Goal: Information Seeking & Learning: Understand process/instructions

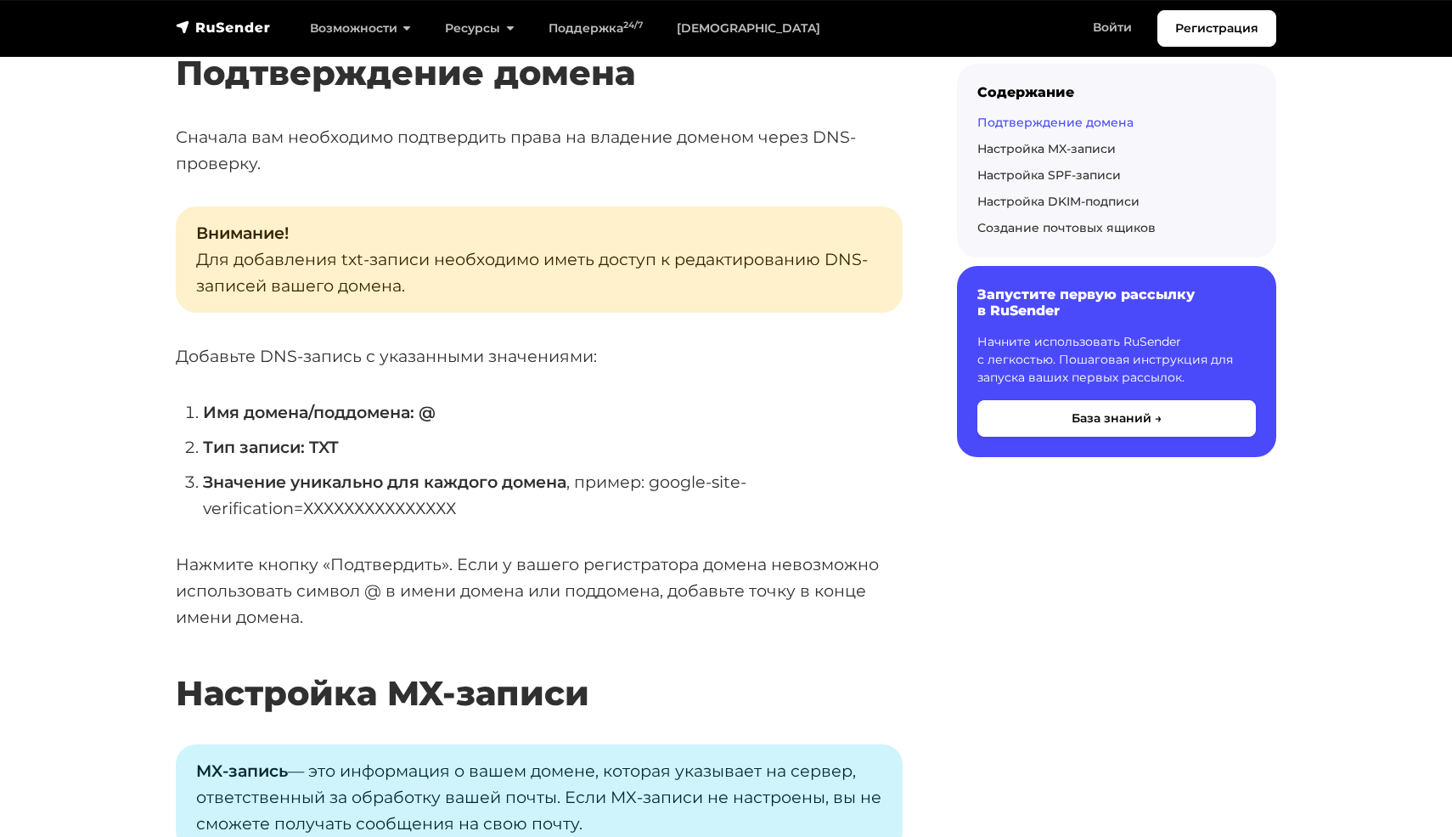
scroll to position [1819, 0]
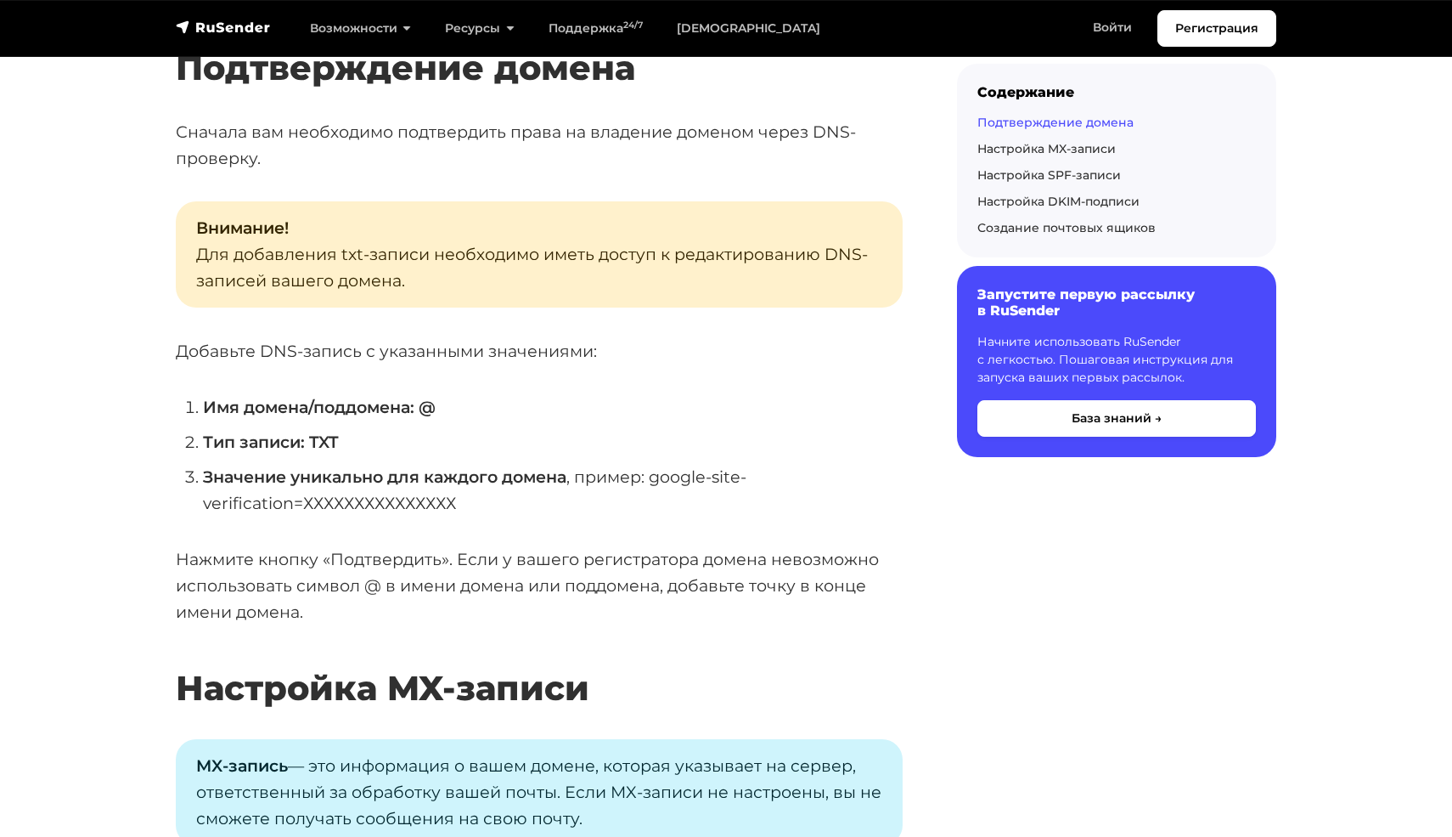
click at [220, 607] on p "Нажмите кнопку «Подтвердить». Если у вашего регистратора домена невозможно испо…" at bounding box center [539, 585] width 727 height 78
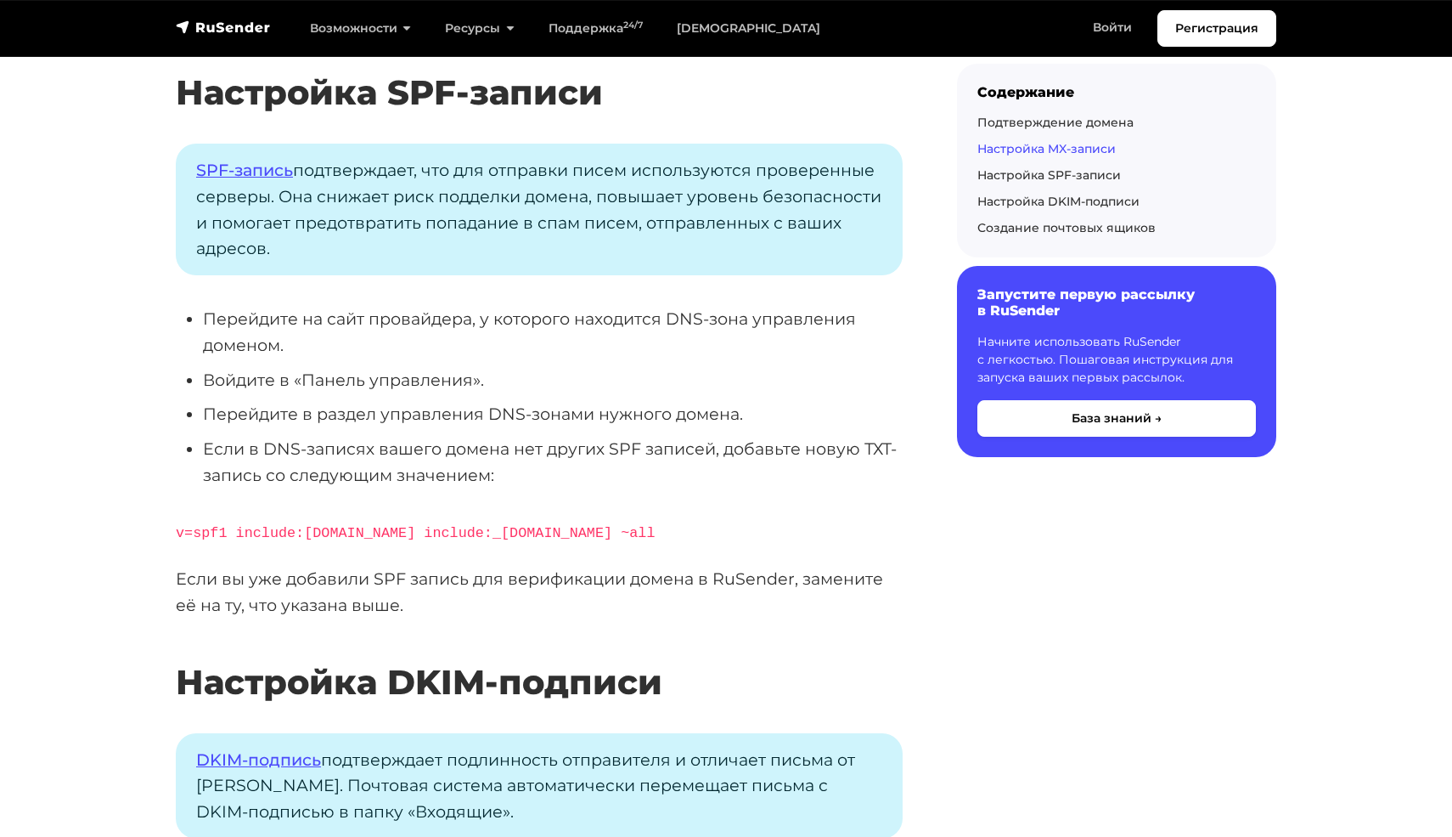
scroll to position [3410, 0]
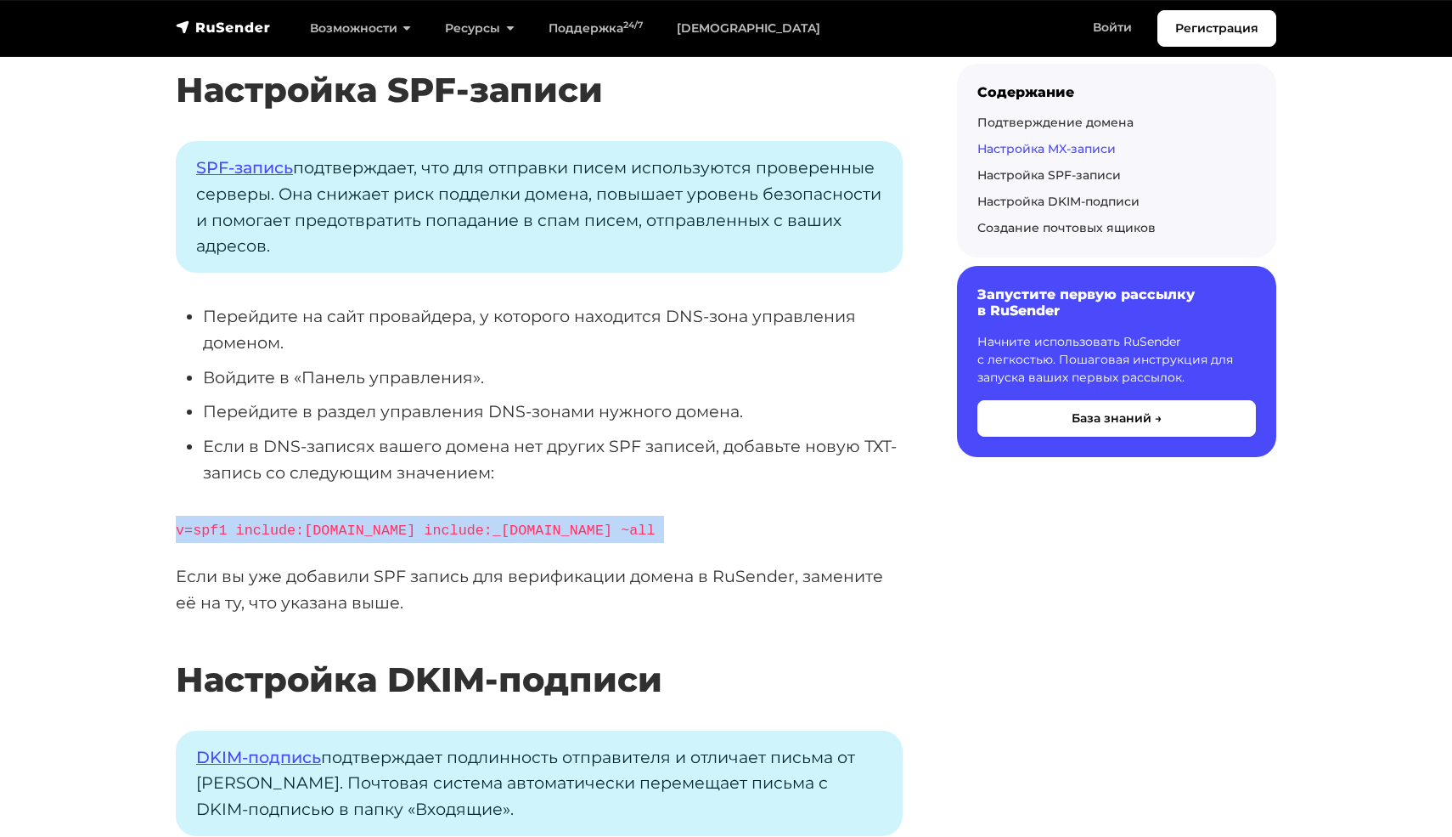
drag, startPoint x: 166, startPoint y: 528, endPoint x: 655, endPoint y: 561, distance: 489.5
copy div "v=spf1 include:[DOMAIN_NAME] include:_[DOMAIN_NAME] ~all"
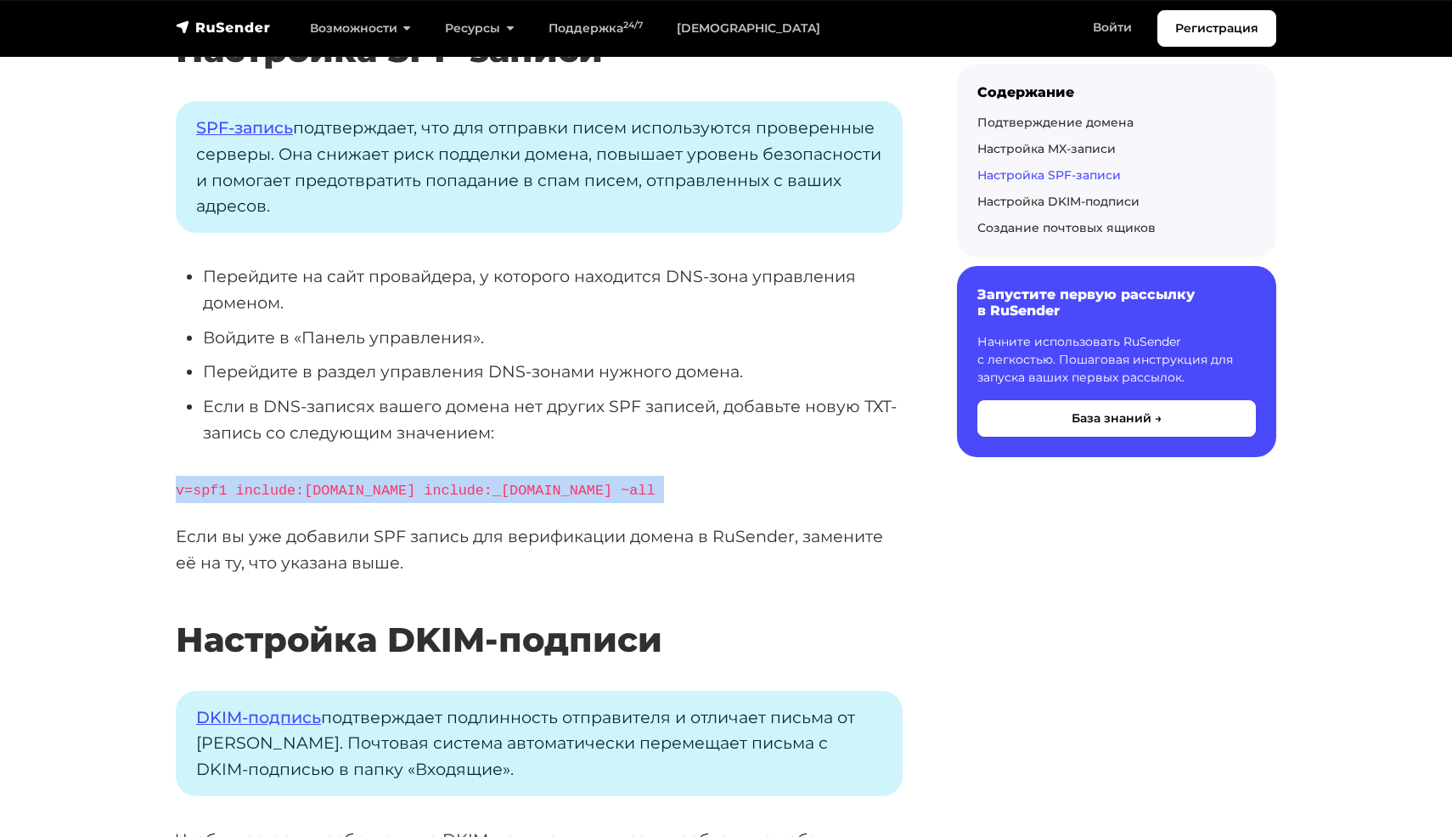
scroll to position [3455, 0]
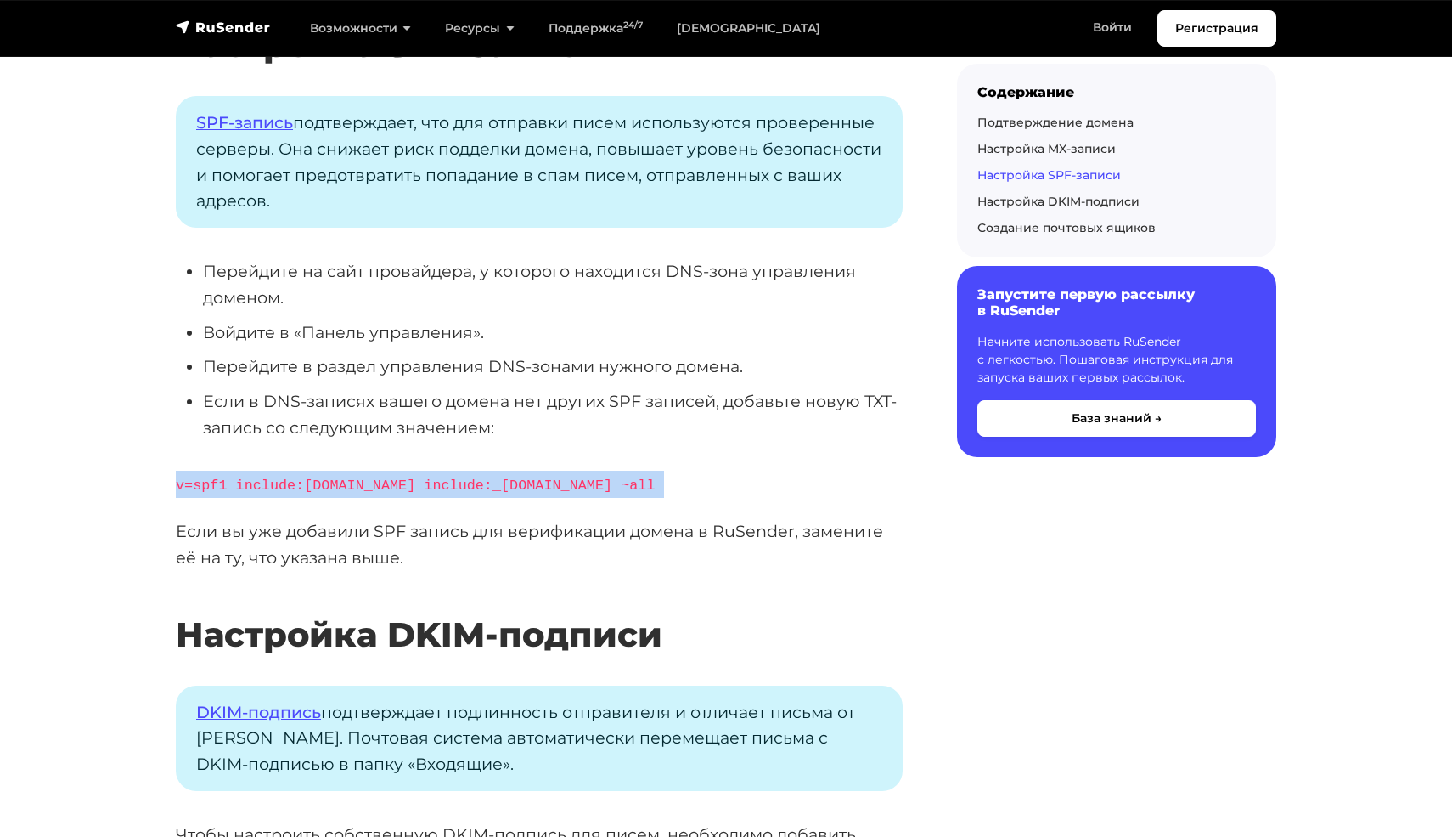
copy div "v=spf1 include:[DOMAIN_NAME] include:_[DOMAIN_NAME] ~all"
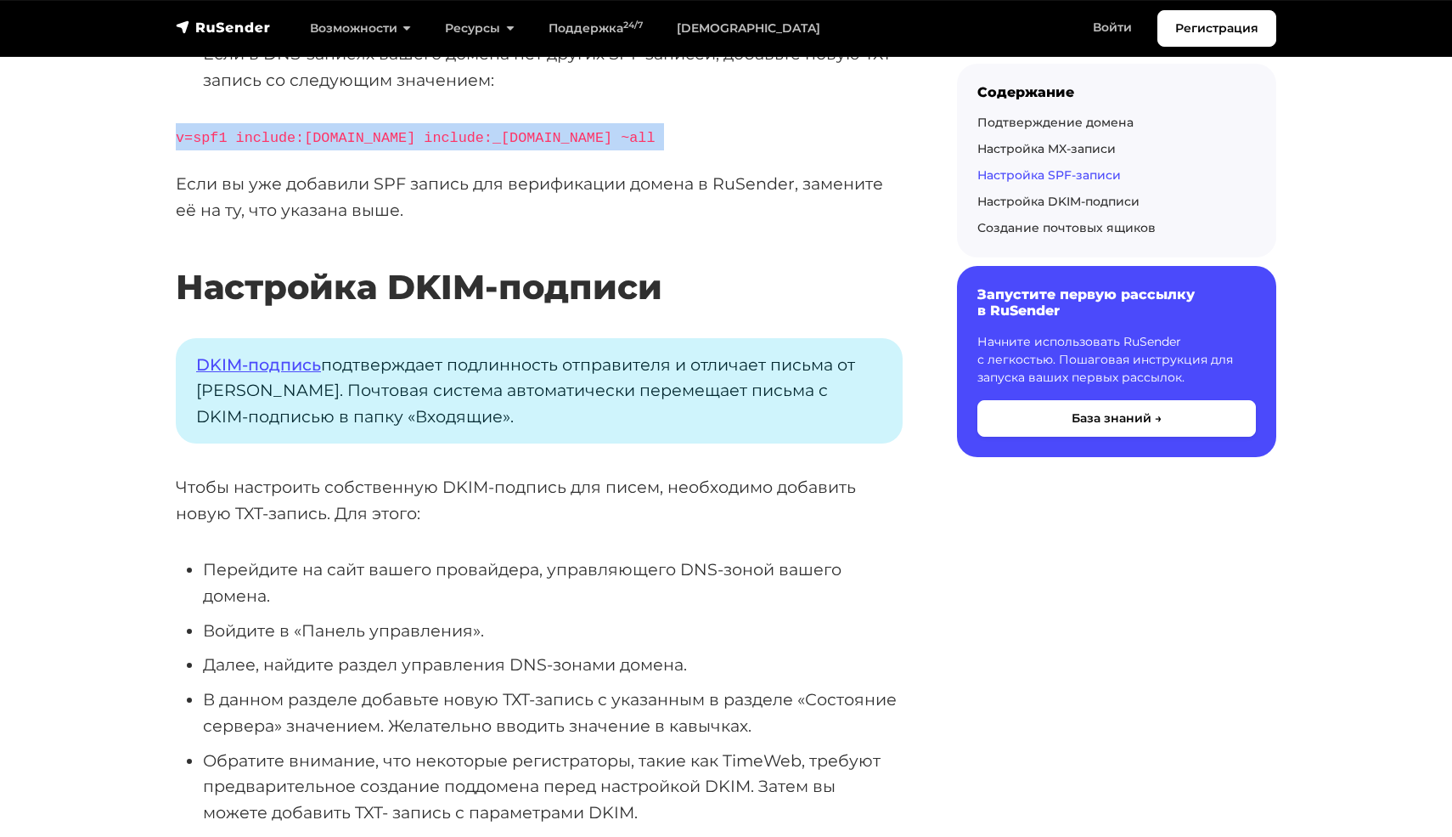
scroll to position [3809, 0]
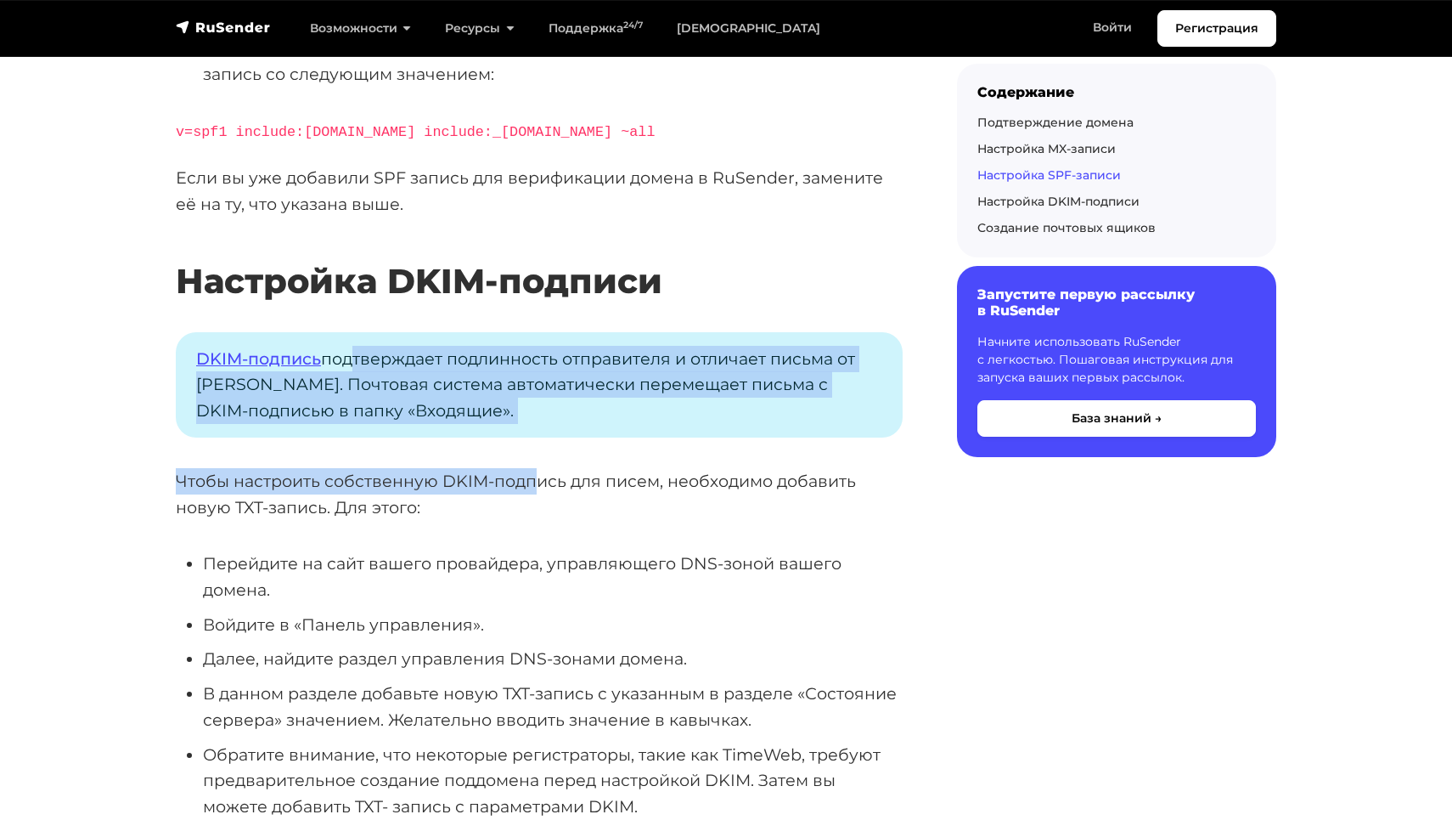
drag, startPoint x: 348, startPoint y: 361, endPoint x: 526, endPoint y: 474, distance: 210.4
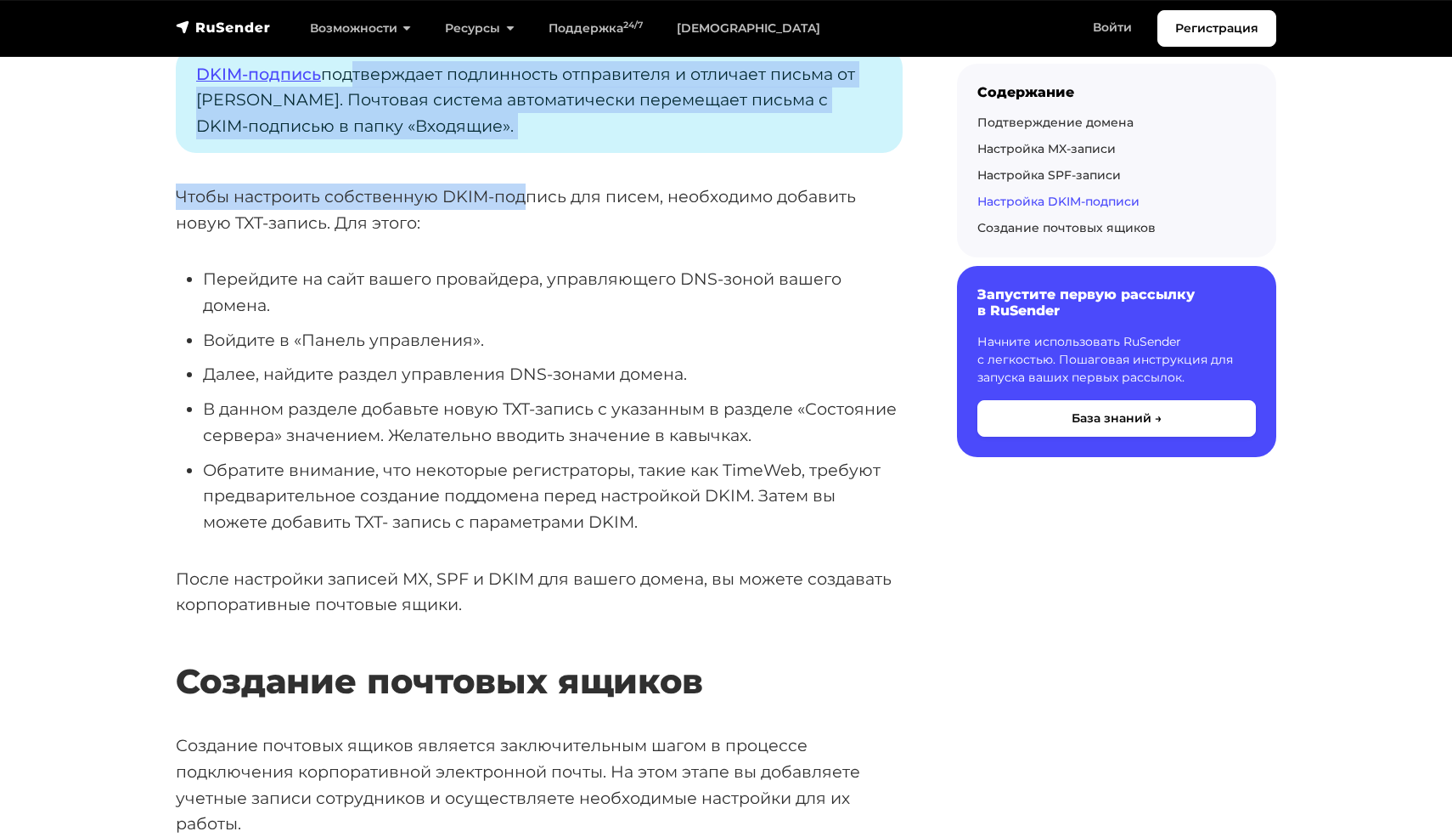
scroll to position [4099, 0]
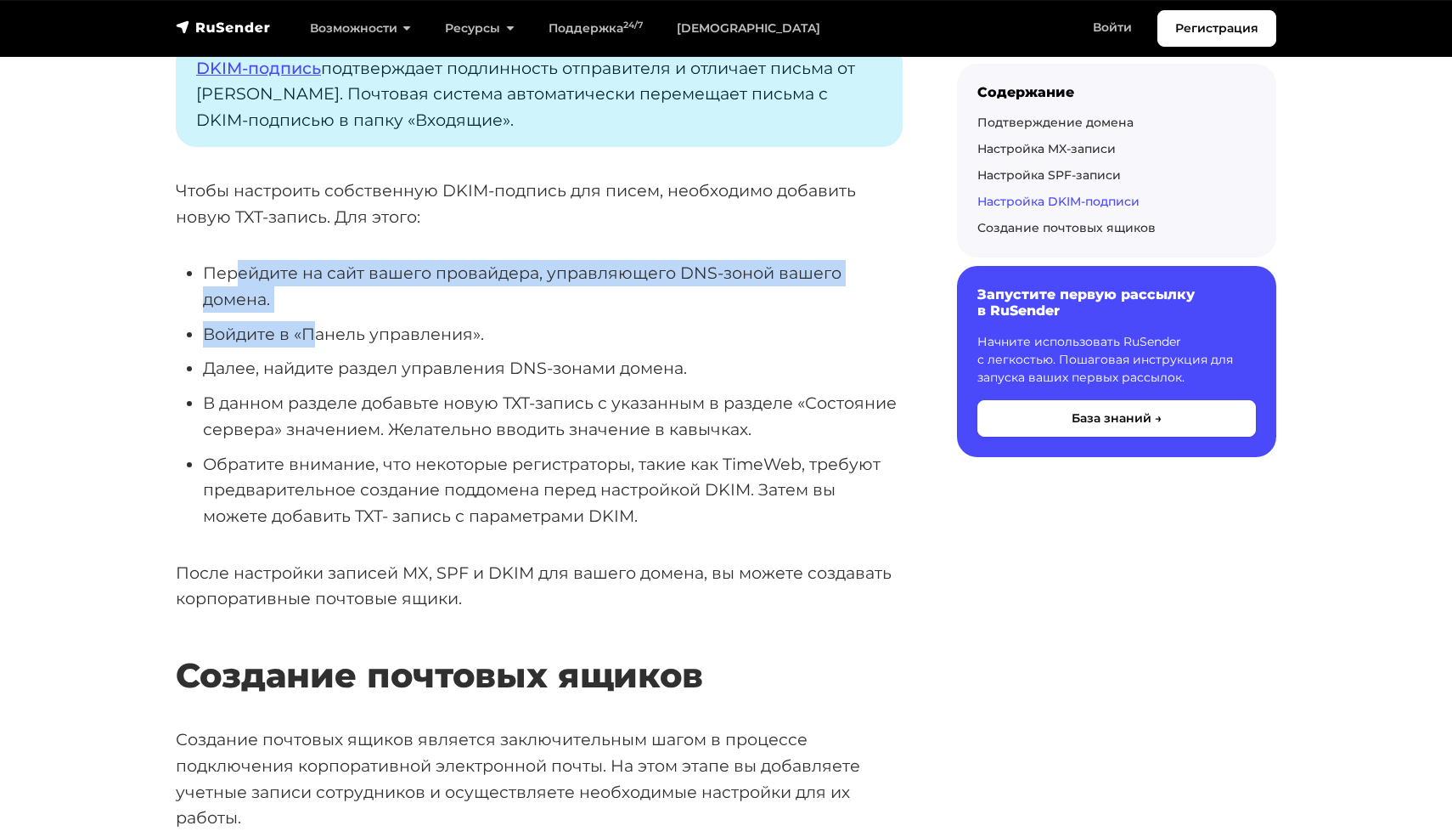
drag, startPoint x: 237, startPoint y: 264, endPoint x: 313, endPoint y: 327, distance: 98.3
click at [313, 327] on ul "Перейдите на сайт вашего провайдера, управляющего DNS-зоной вашего домена. Войд…" at bounding box center [539, 394] width 727 height 268
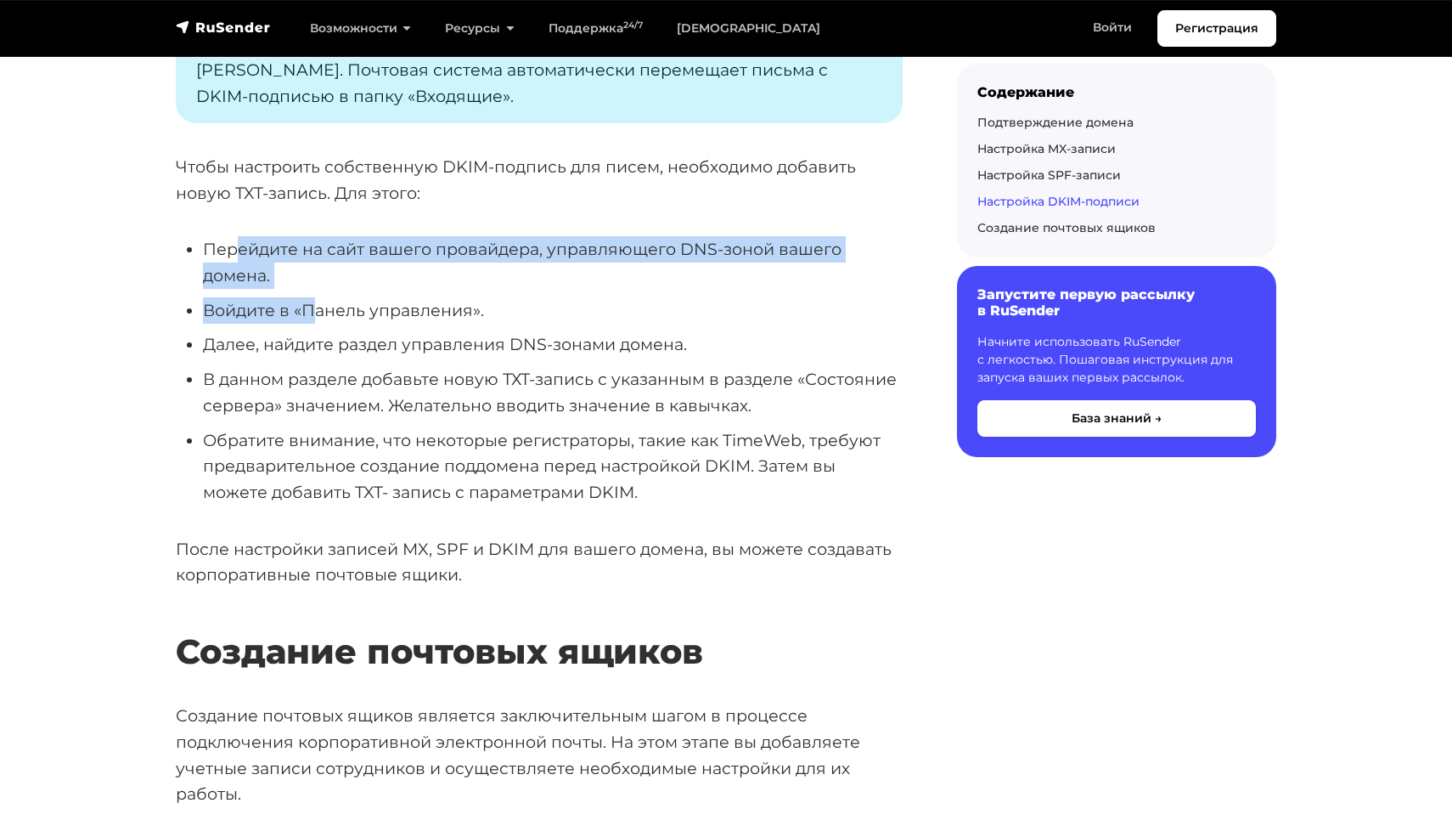
scroll to position [4126, 0]
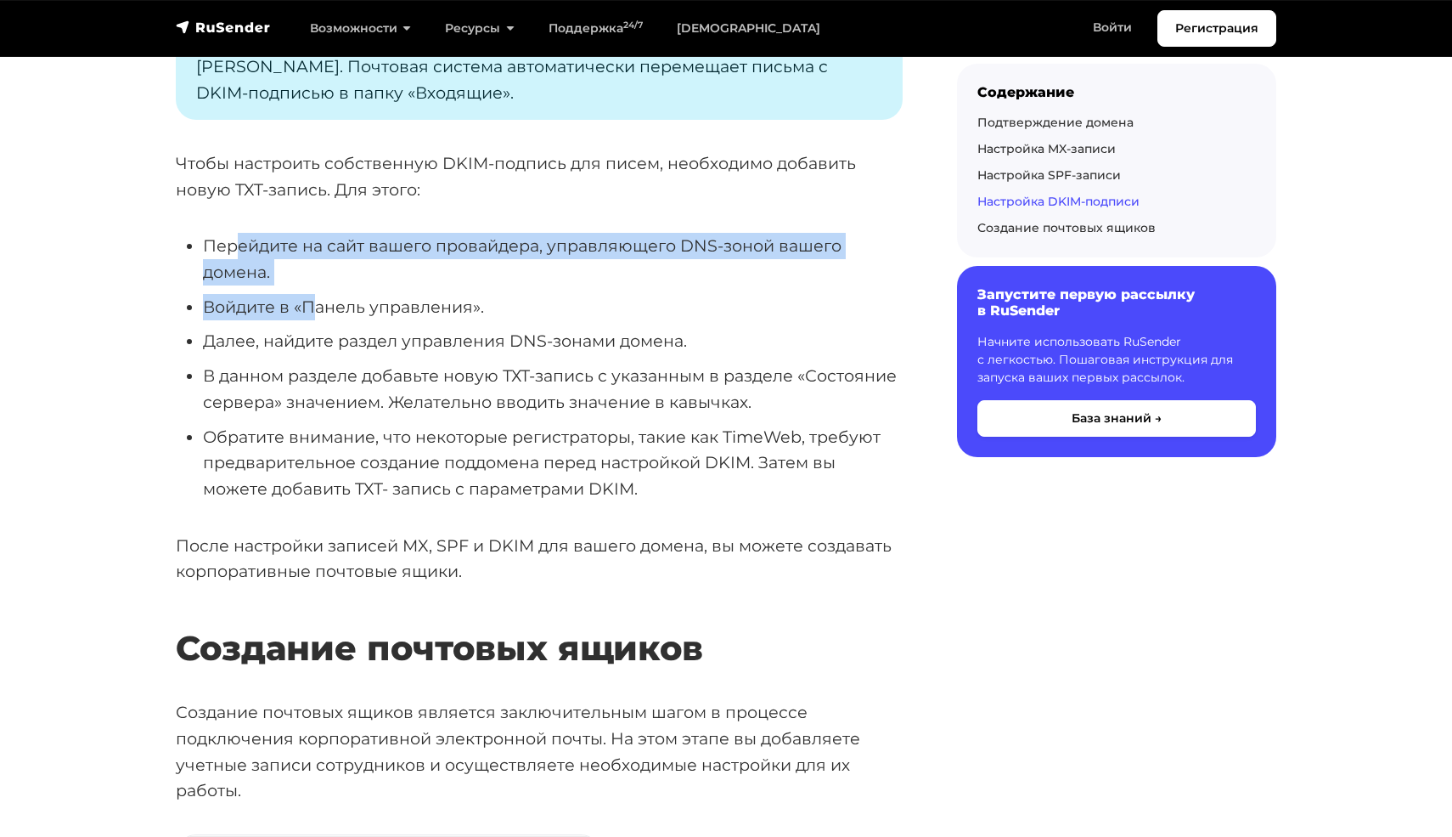
click at [282, 306] on li "Войдите в «Панель управления»." at bounding box center [553, 307] width 700 height 26
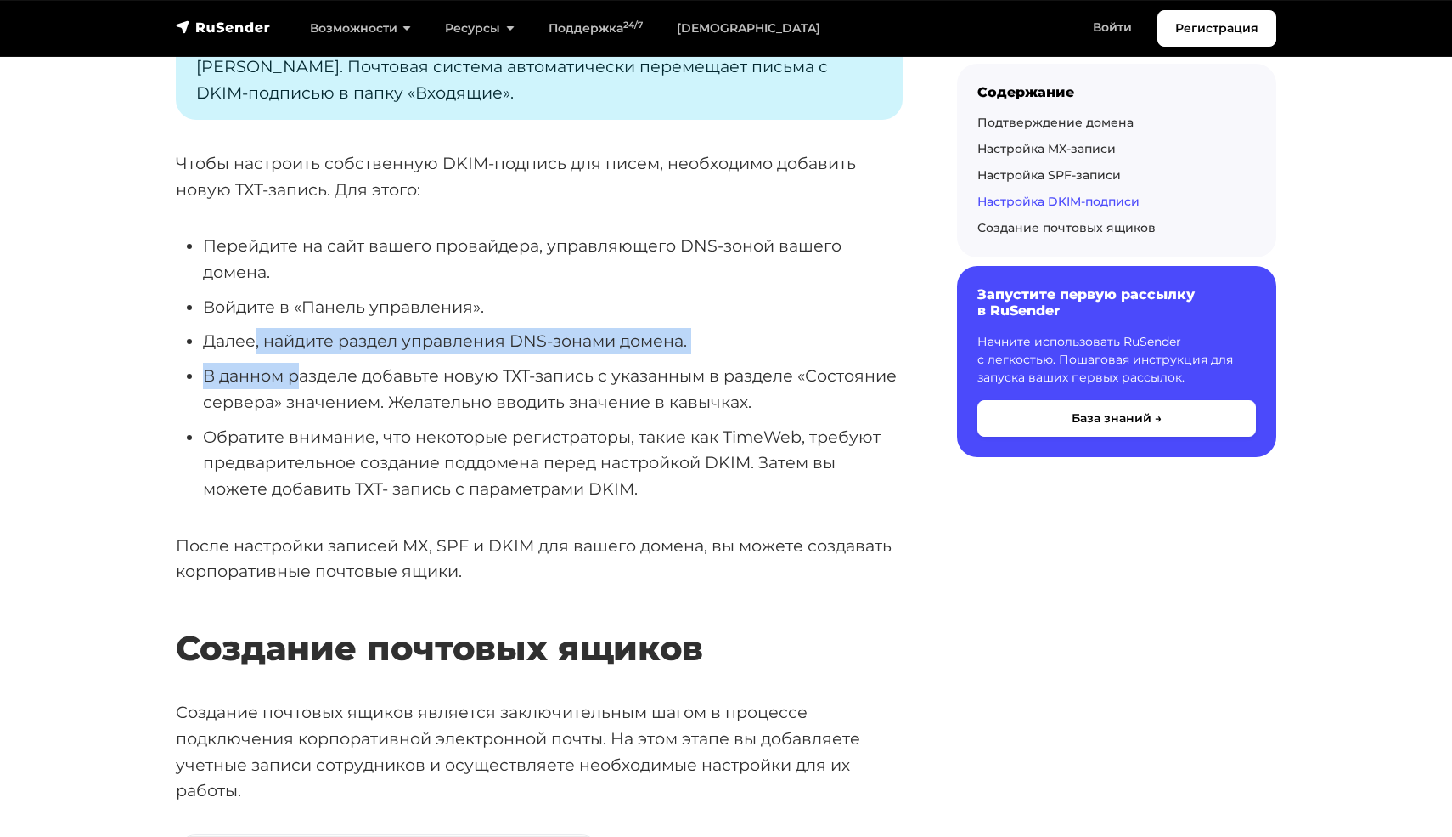
drag, startPoint x: 254, startPoint y: 336, endPoint x: 302, endPoint y: 371, distance: 60.1
click at [302, 373] on ul "Перейдите на сайт вашего провайдера, управляющего DNS-зоной вашего домена. Войд…" at bounding box center [539, 367] width 727 height 268
click at [244, 370] on li "В данном разделе добавьте новую ТХТ-запись с указанным в разделе «Состояние сер…" at bounding box center [553, 389] width 700 height 52
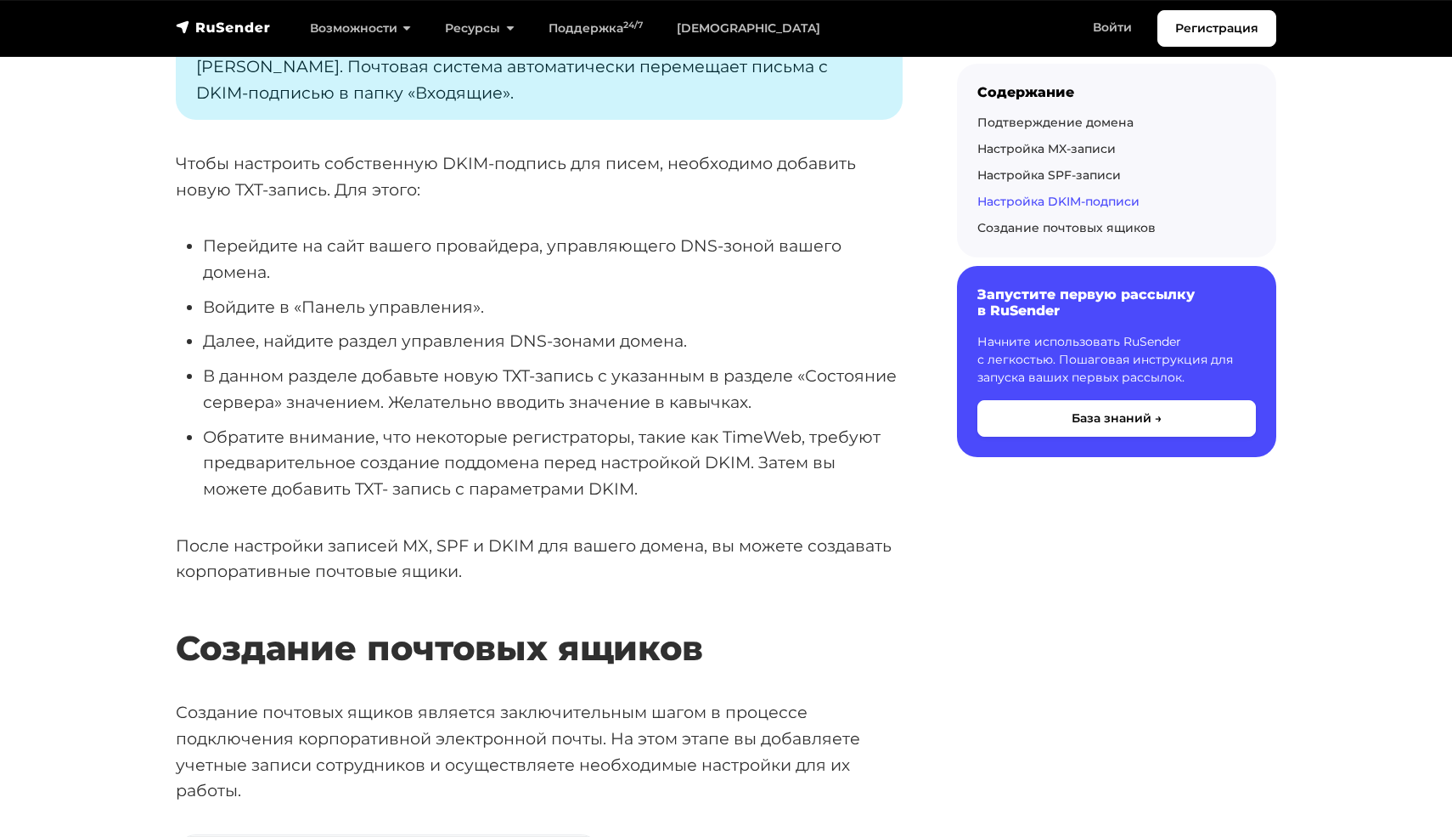
click at [253, 385] on li "В данном разделе добавьте новую ТХТ-запись с указанным в разделе «Состояние сер…" at bounding box center [553, 389] width 700 height 52
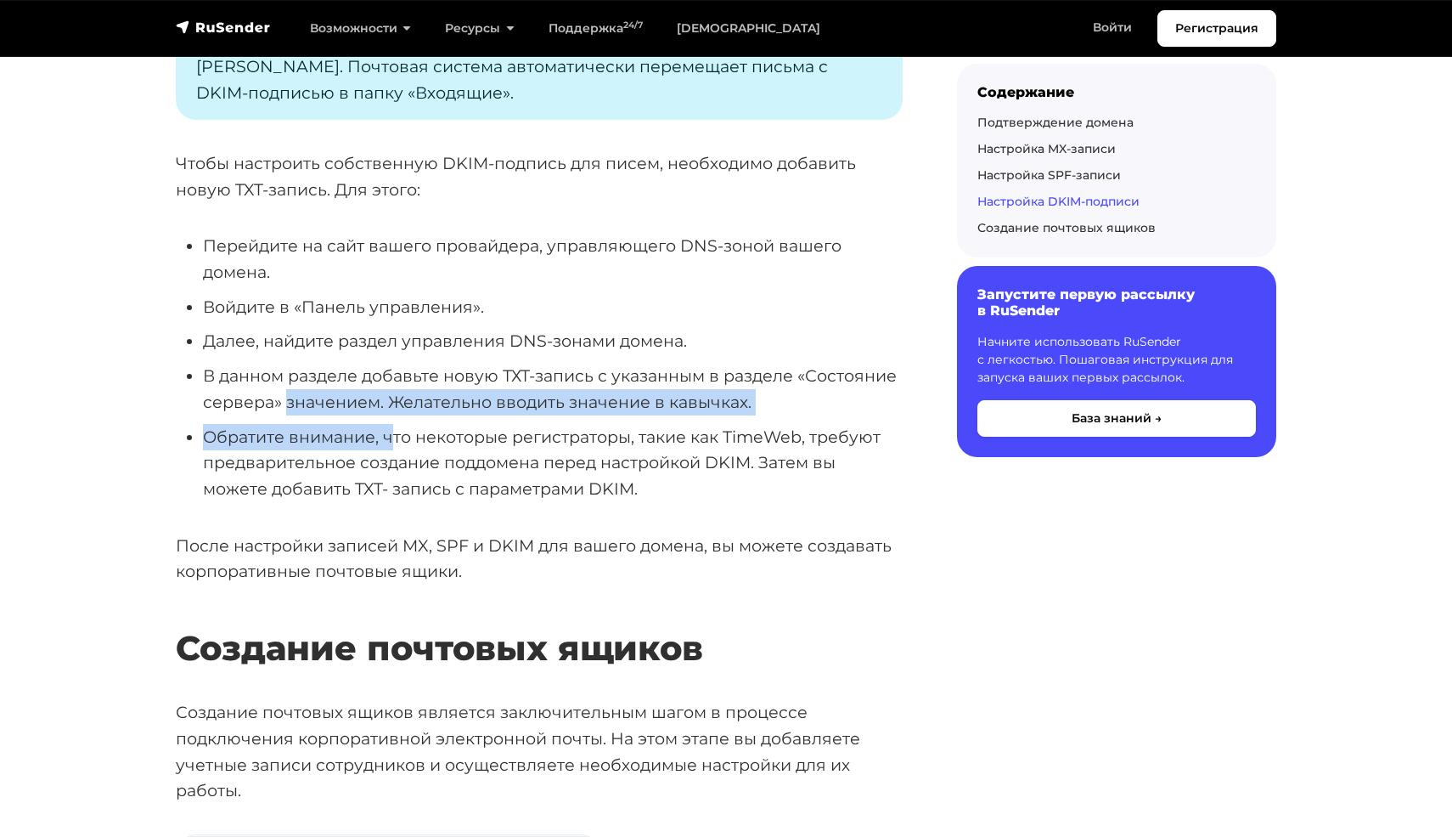
drag, startPoint x: 285, startPoint y: 403, endPoint x: 396, endPoint y: 432, distance: 114.3
click at [396, 432] on ul "Перейдите на сайт вашего провайдера, управляющего DNS-зоной вашего домена. Войд…" at bounding box center [539, 367] width 727 height 268
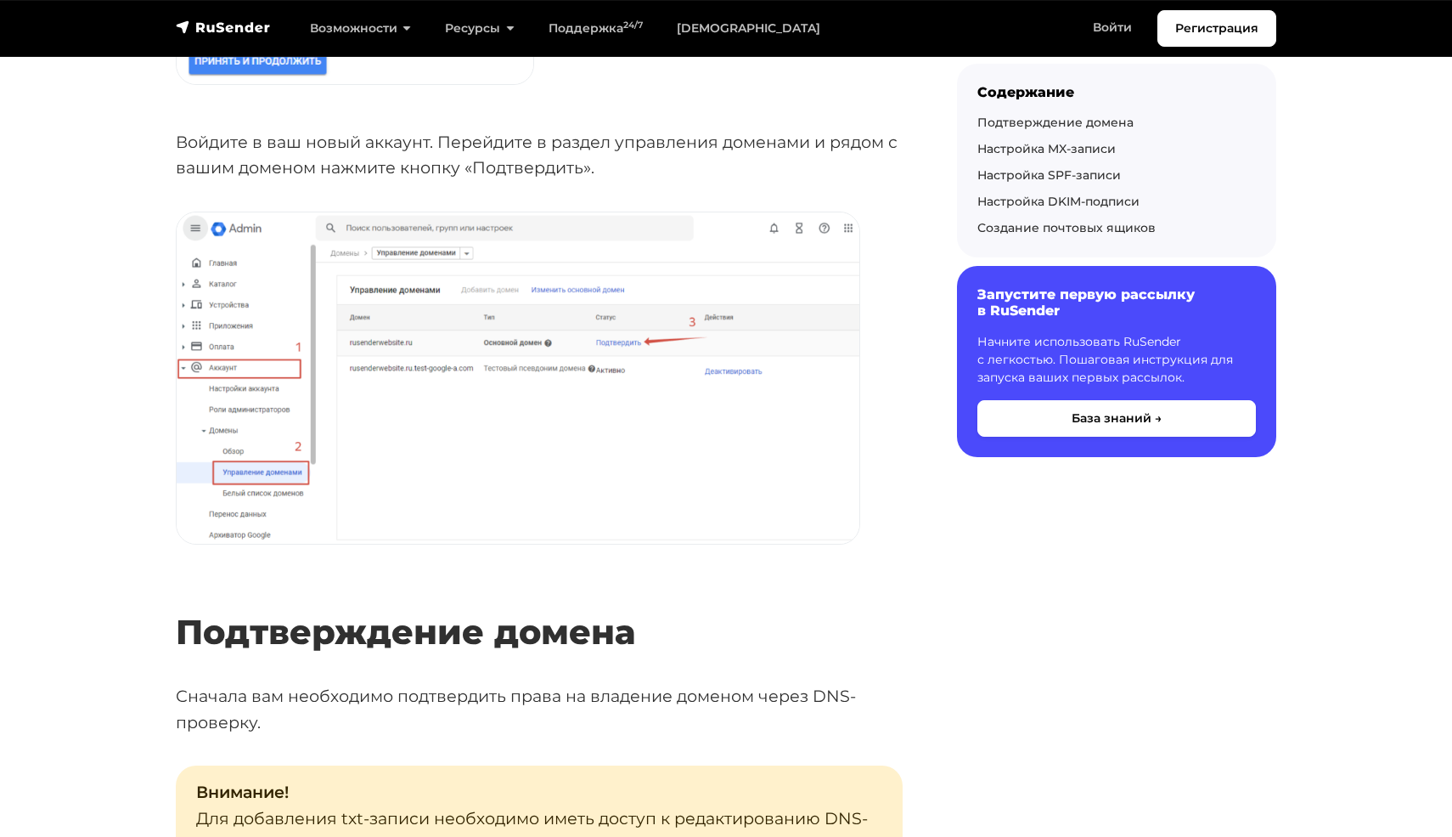
scroll to position [1428, 0]
